Goal: Information Seeking & Learning: Learn about a topic

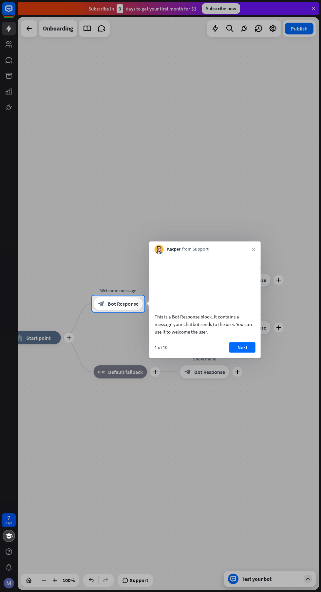
click at [251, 352] on button "Next" at bounding box center [242, 347] width 26 height 10
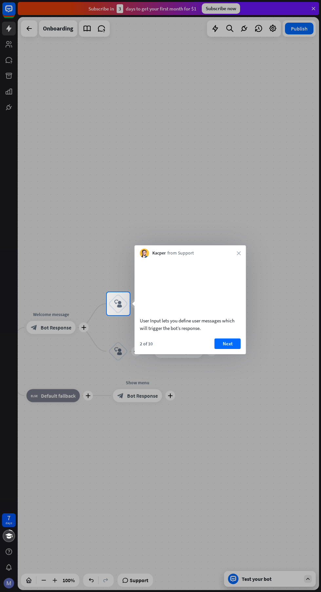
click at [230, 348] on button "Next" at bounding box center [228, 343] width 26 height 10
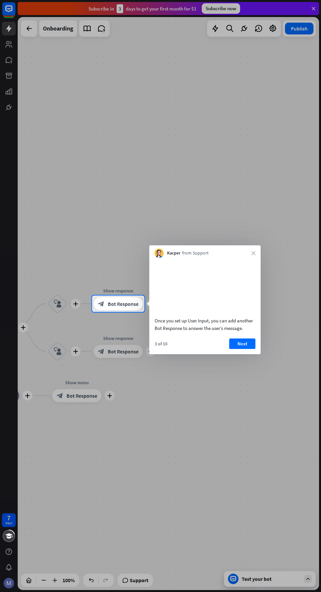
click at [248, 349] on button "Next" at bounding box center [242, 343] width 26 height 10
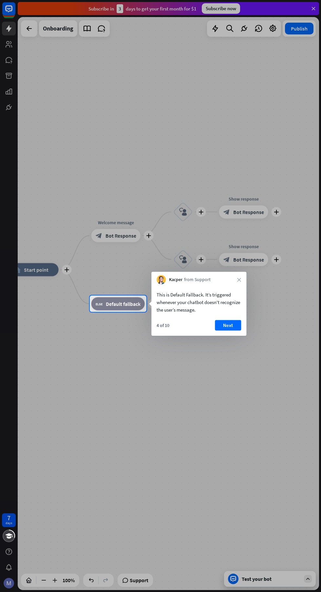
click at [228, 325] on button "Next" at bounding box center [228, 325] width 26 height 10
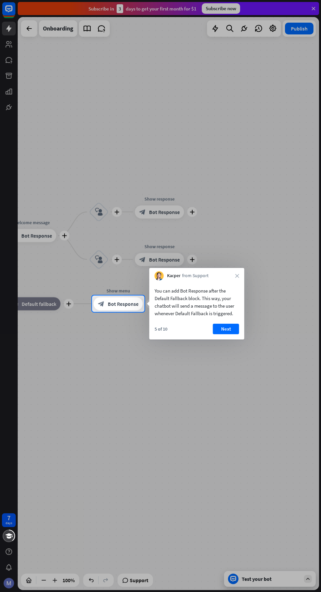
click at [234, 328] on button "Next" at bounding box center [226, 329] width 26 height 10
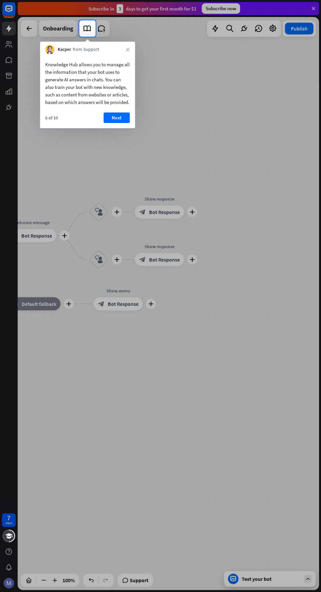
click at [109, 123] on button "Next" at bounding box center [117, 117] width 26 height 10
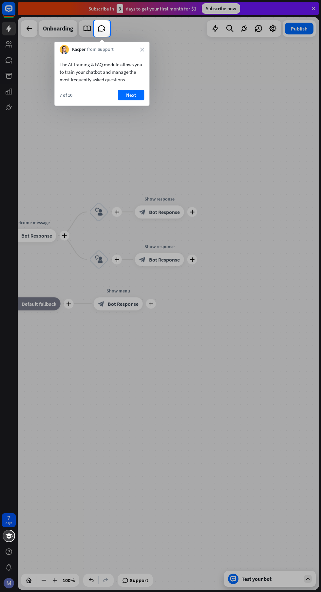
click at [135, 93] on button "Next" at bounding box center [131, 95] width 26 height 10
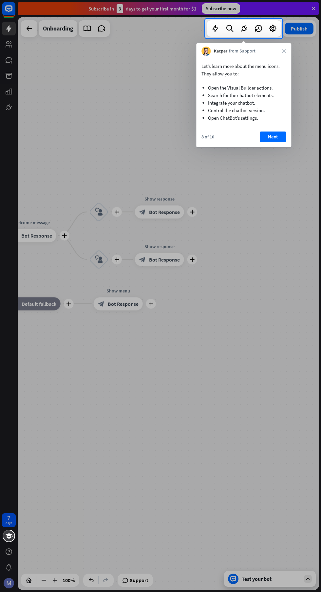
click at [272, 133] on button "Next" at bounding box center [273, 136] width 26 height 10
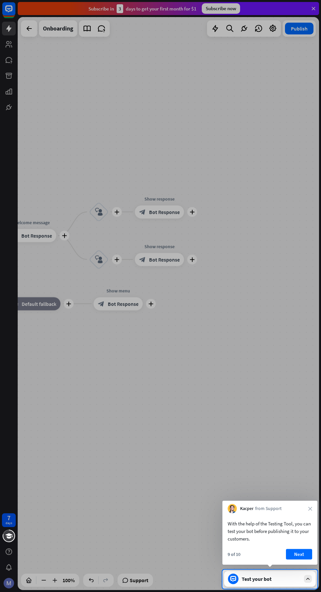
click at [299, 554] on button "Next" at bounding box center [299, 554] width 26 height 10
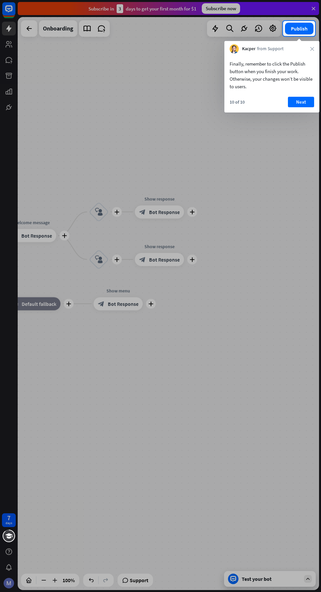
click at [299, 100] on button "Next" at bounding box center [301, 102] width 26 height 10
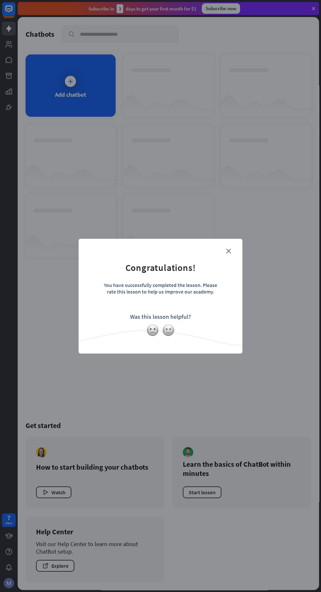
click at [241, 245] on div "close Congratulations! You have successfully completed the lesson. Please rate …" at bounding box center [161, 296] width 164 height 115
click at [230, 251] on icon "close" at bounding box center [228, 250] width 5 height 5
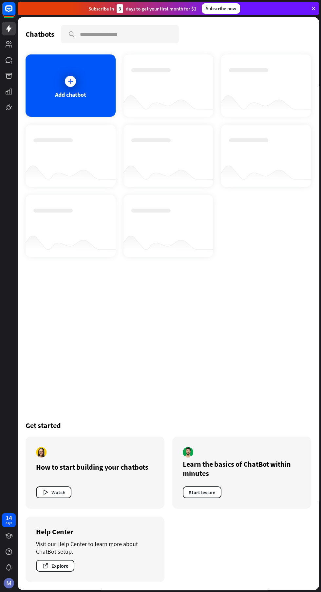
click at [13, 588] on div at bounding box center [9, 583] width 14 height 14
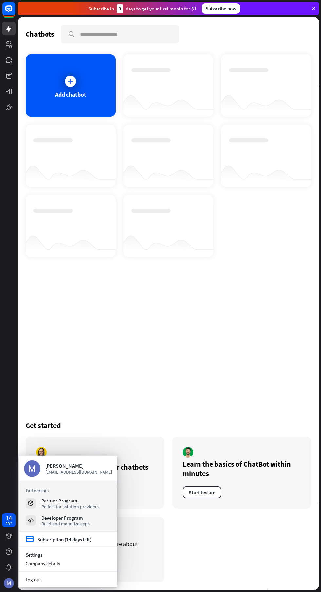
click at [32, 460] on img at bounding box center [32, 468] width 16 height 16
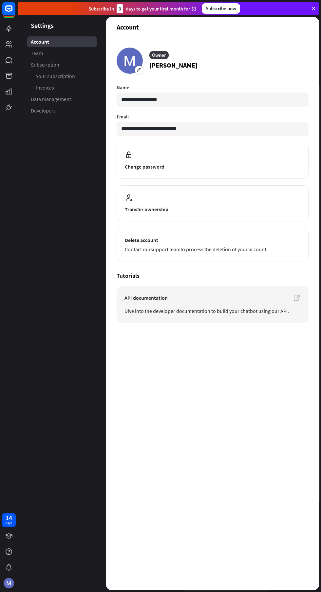
click at [0, 0] on icon at bounding box center [0, 0] width 0 height 0
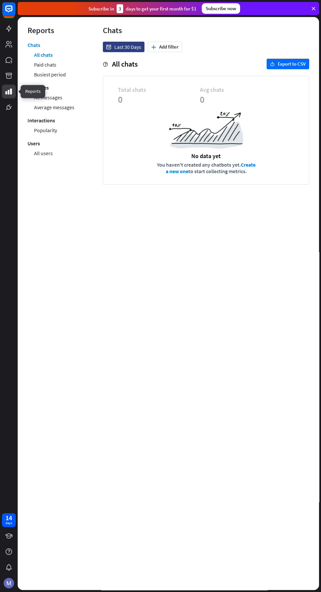
click at [55, 66] on link "Paid chats" at bounding box center [45, 65] width 22 height 10
click at [9, 10] on rect at bounding box center [8, 8] width 13 height 13
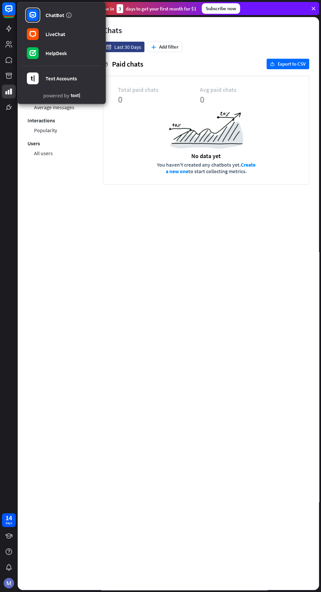
click at [54, 24] on link "ChatBot" at bounding box center [61, 15] width 81 height 18
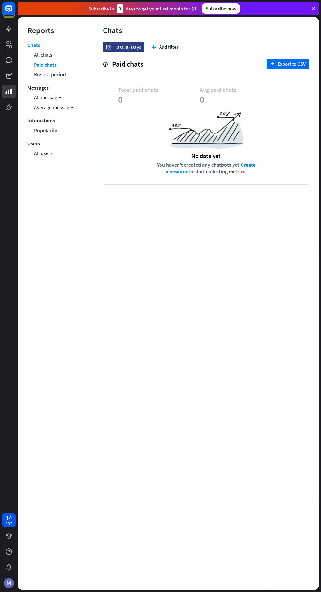
click at [9, 586] on img at bounding box center [9, 583] width 10 height 10
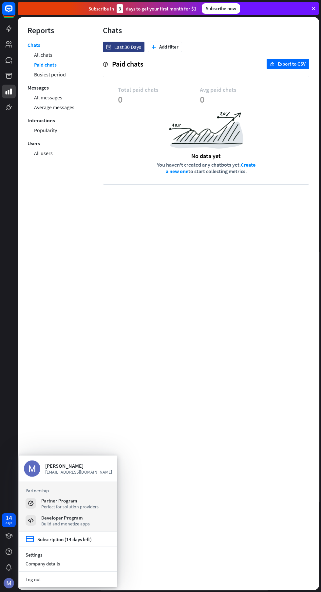
click at [80, 579] on link "Log out" at bounding box center [68, 579] width 98 height 9
